Goal: Task Accomplishment & Management: Manage account settings

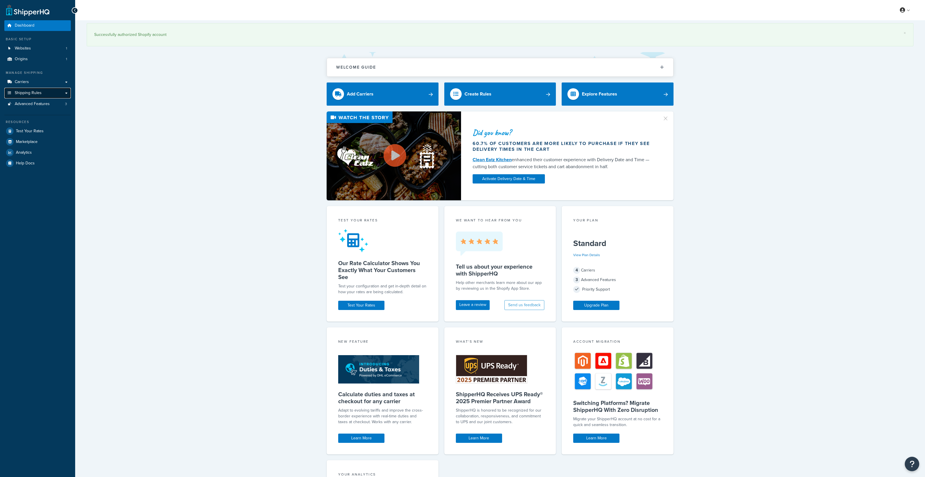
click at [40, 94] on span "Shipping Rules" at bounding box center [28, 93] width 27 height 5
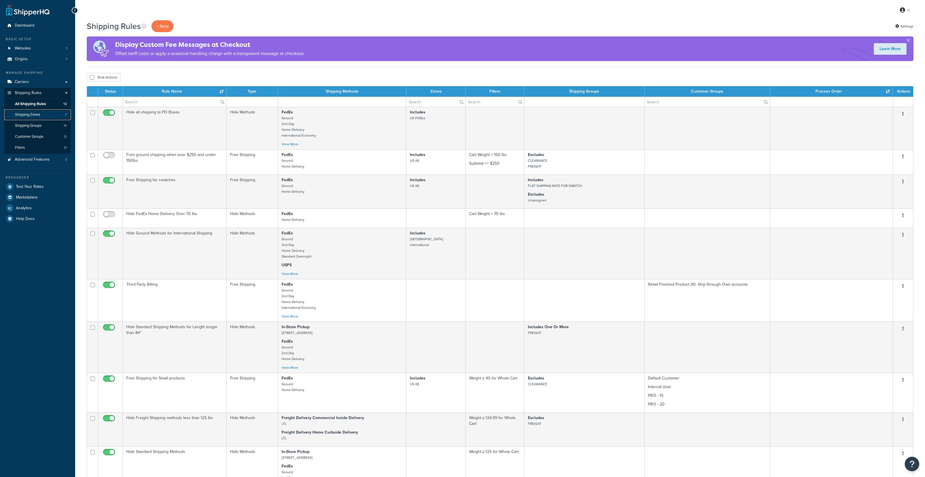
click at [44, 115] on link "Shipping Zones 7" at bounding box center [37, 114] width 67 height 11
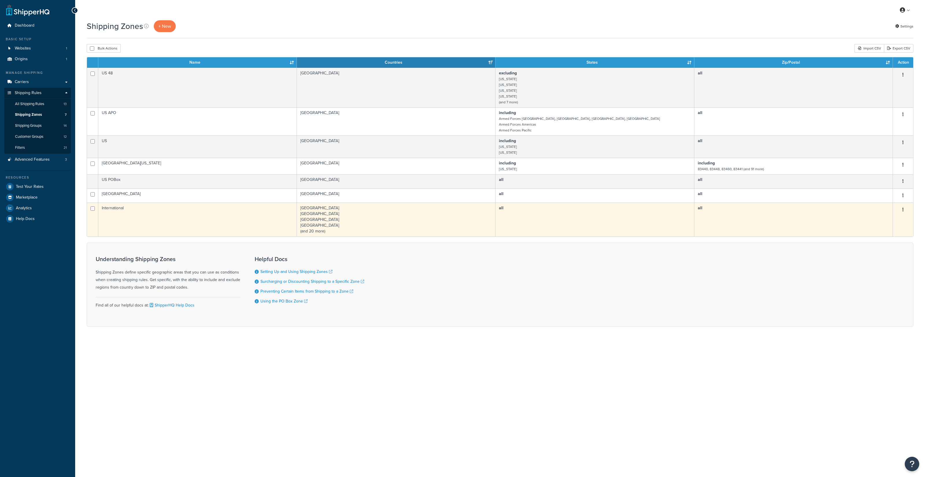
click at [176, 216] on td "International" at bounding box center [197, 219] width 199 height 34
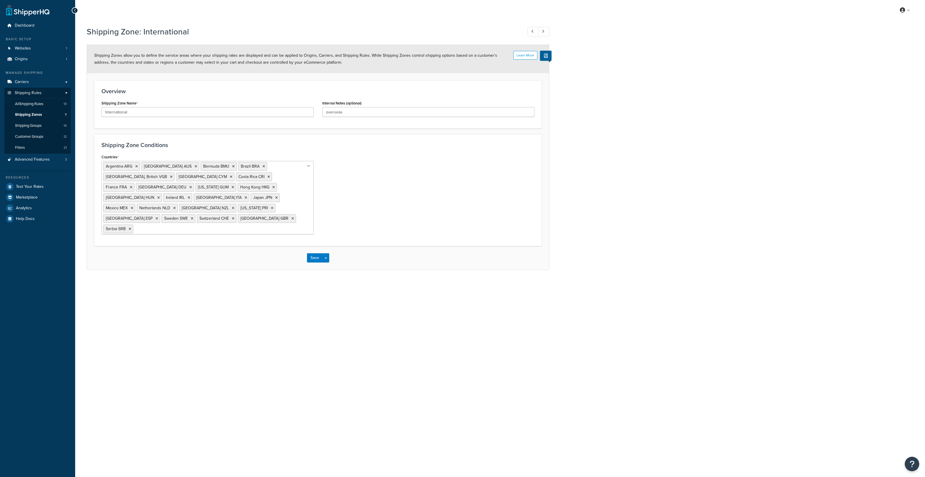
click at [186, 225] on input "Countries" at bounding box center [160, 228] width 51 height 6
type input "sing"
click at [185, 318] on div "My Profile Billing Global Settings Contact Us Logout Shipping Zone: Internation…" at bounding box center [500, 238] width 850 height 477
click at [314, 253] on button "Save" at bounding box center [315, 257] width 16 height 9
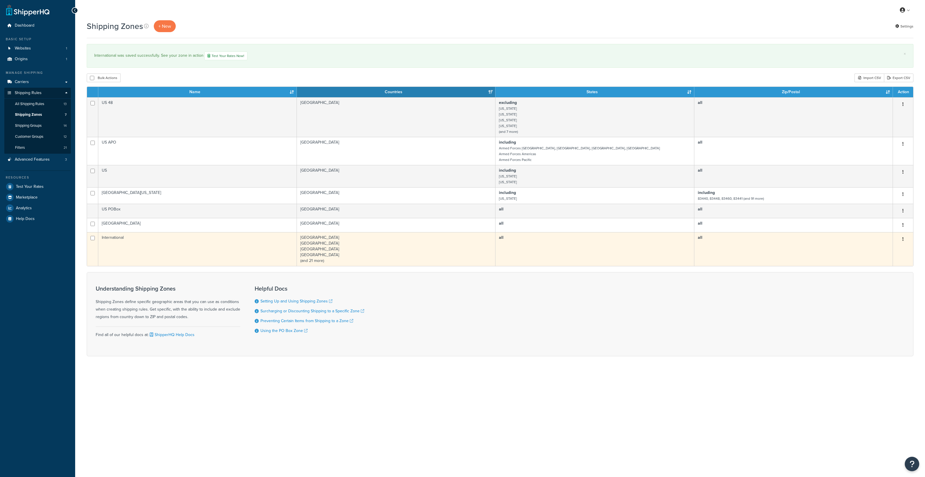
click at [344, 254] on td "[GEOGRAPHIC_DATA] [GEOGRAPHIC_DATA] [GEOGRAPHIC_DATA] [GEOGRAPHIC_DATA] (and 21…" at bounding box center [396, 249] width 199 height 34
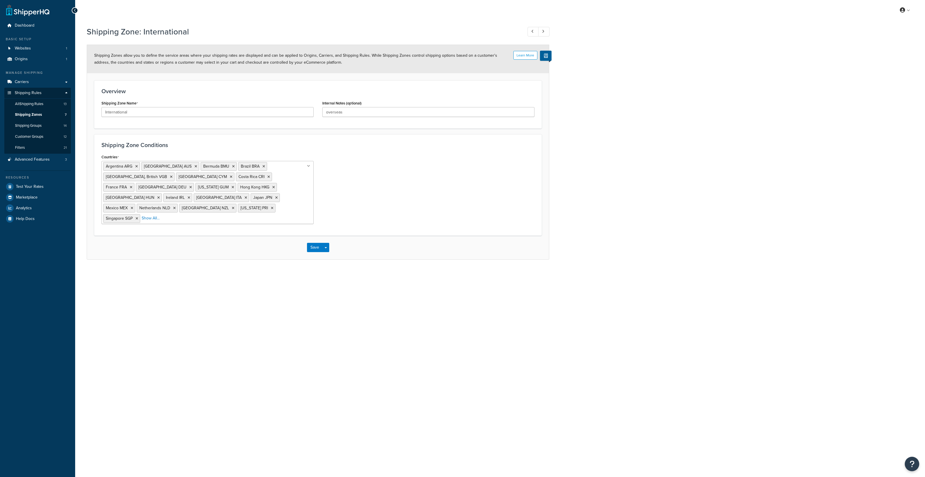
click at [245, 289] on div "My Profile Billing Global Settings Contact Us Logout Shipping Zone: Internation…" at bounding box center [500, 238] width 850 height 477
click at [165, 313] on div "My Profile Billing Global Settings Contact Us Logout Shipping Zone: Internation…" at bounding box center [500, 238] width 850 height 477
